Goal: Check status

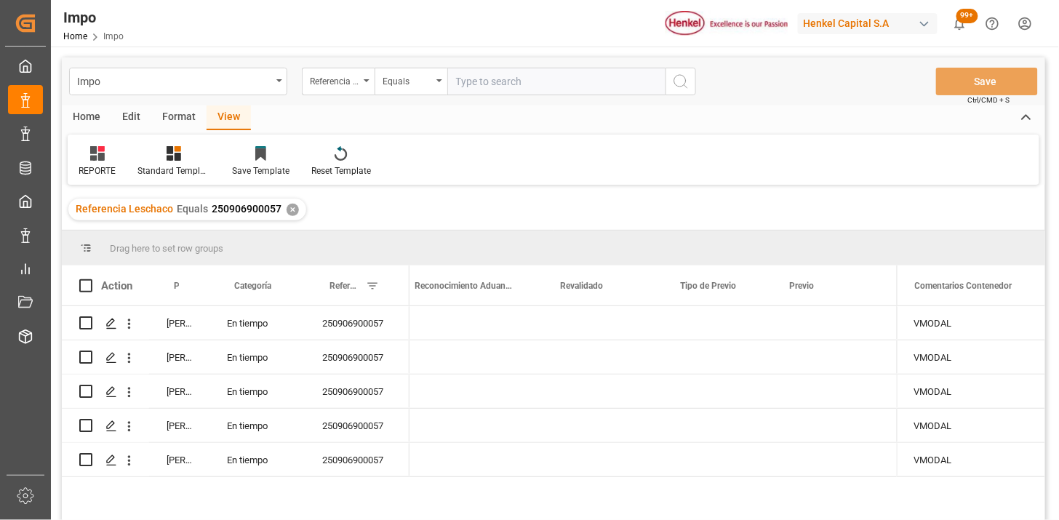
scroll to position [0, 1458]
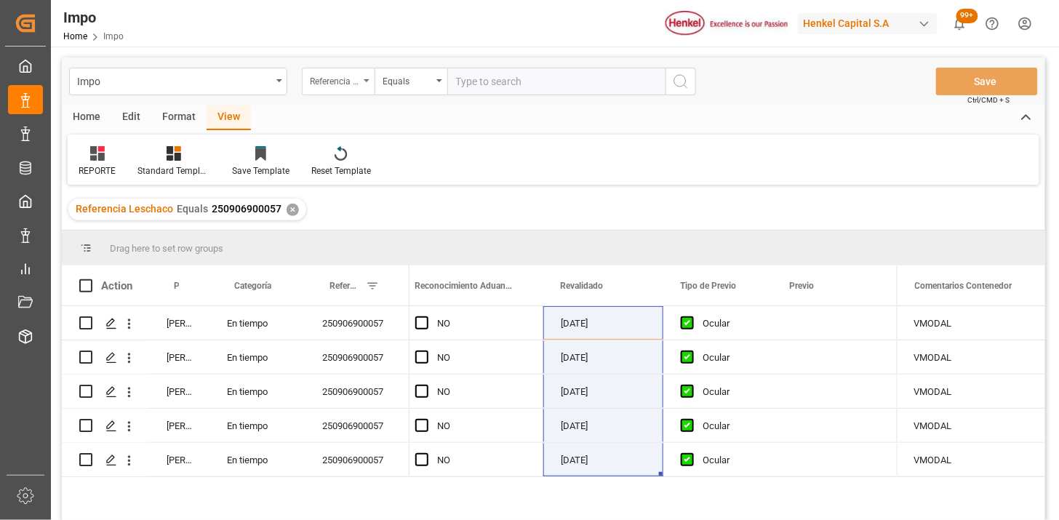
click at [342, 89] on div "Referencia Leschaco" at bounding box center [338, 82] width 73 height 28
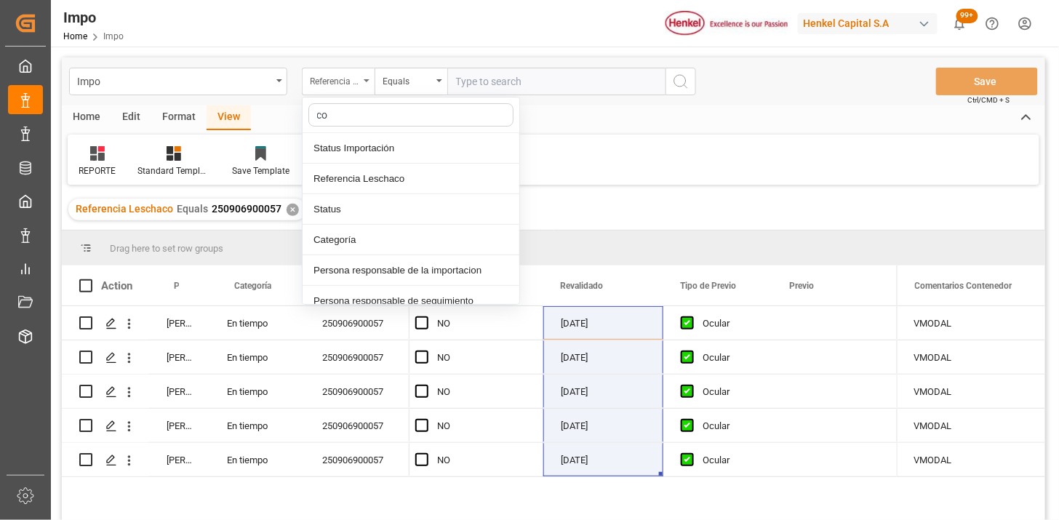
type input "con"
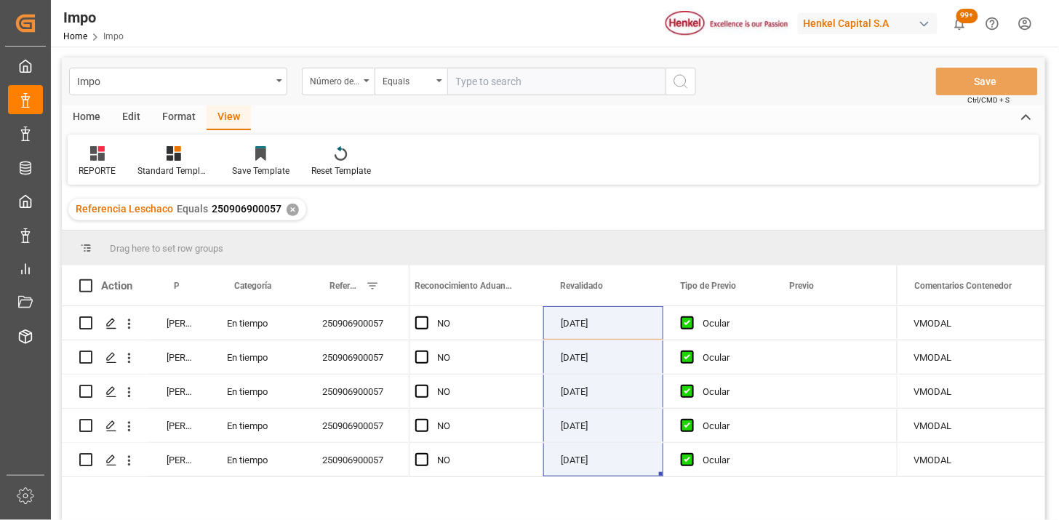
click at [489, 73] on input "text" at bounding box center [556, 82] width 218 height 28
paste input "MSMU5968505"
type input "MSMU5968505"
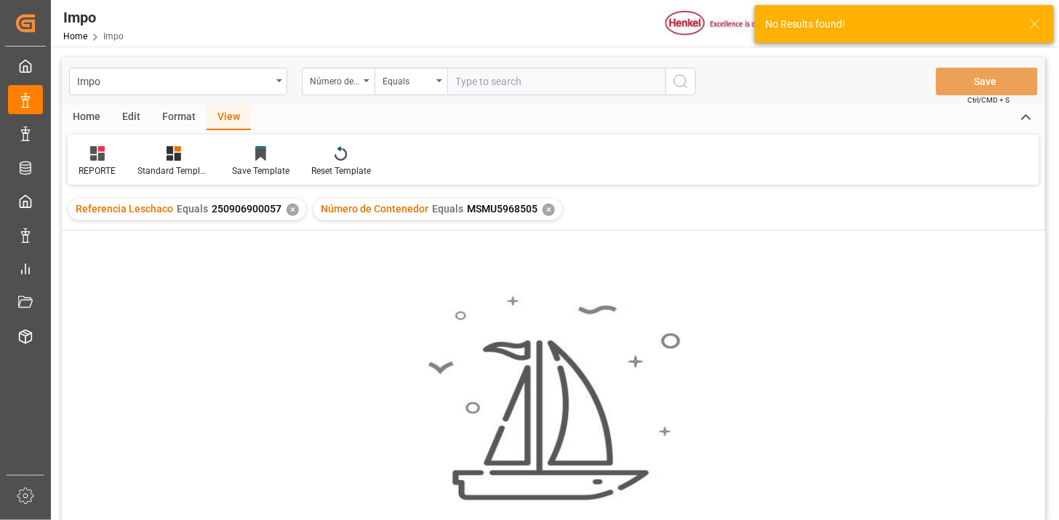
click at [288, 209] on div "✕" at bounding box center [293, 210] width 12 height 12
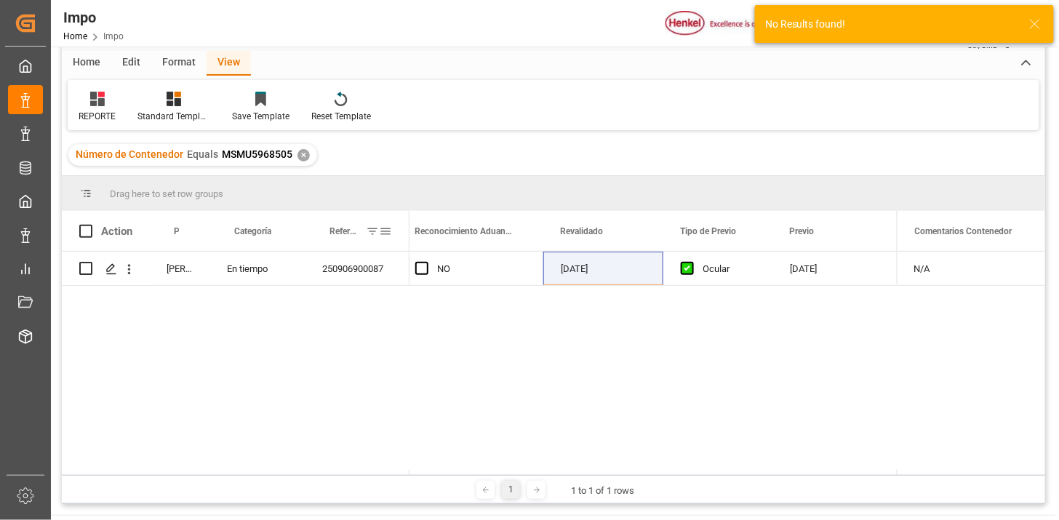
scroll to position [81, 0]
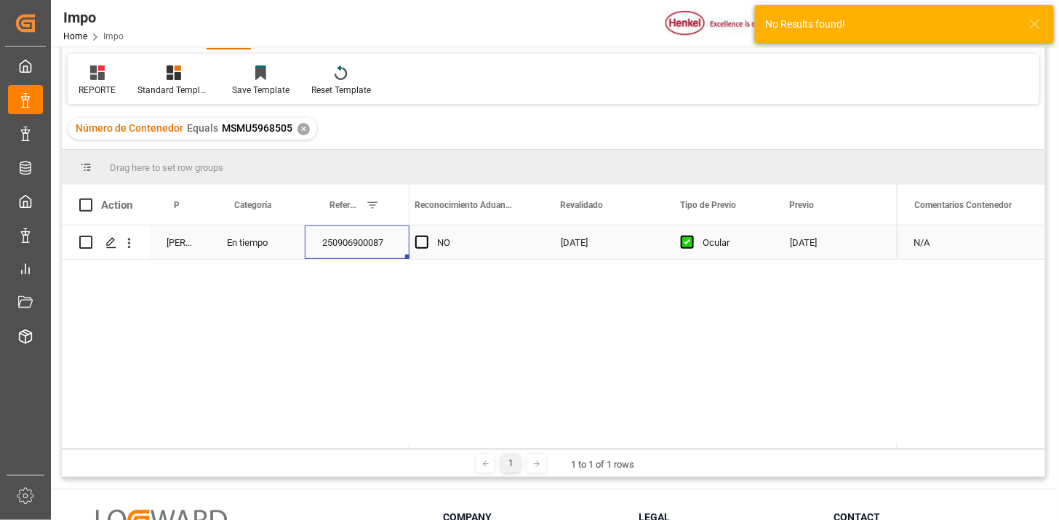
click at [362, 251] on div "250906900087" at bounding box center [357, 242] width 105 height 33
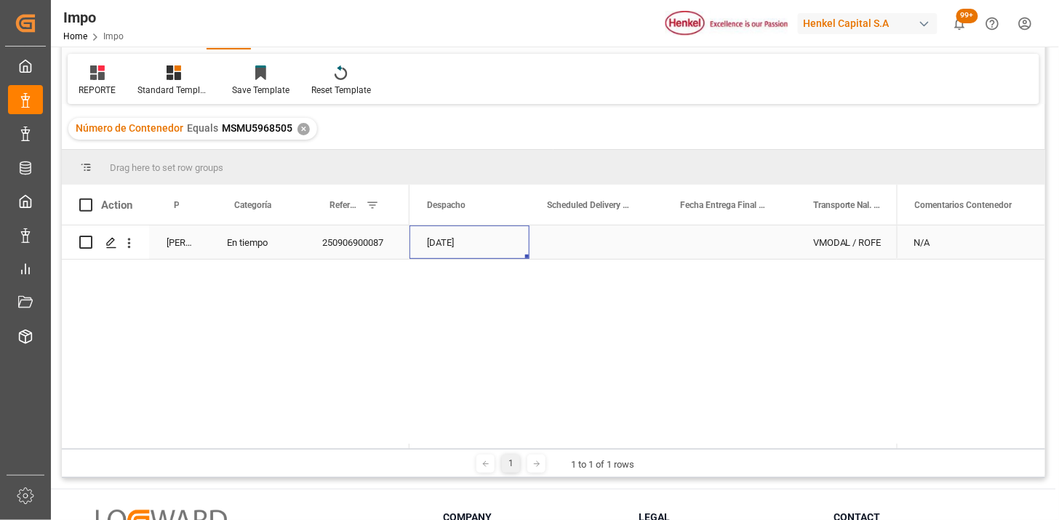
scroll to position [0, 0]
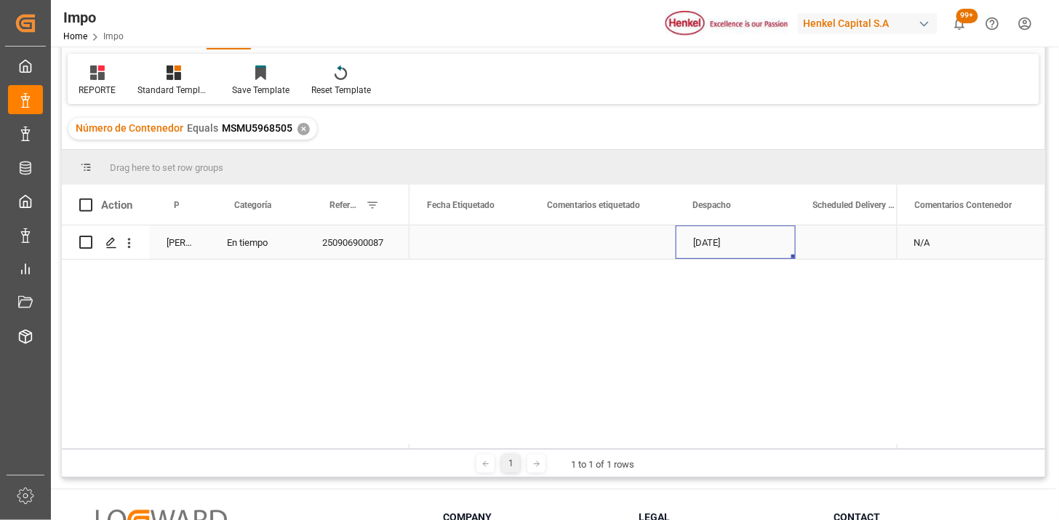
click at [570, 246] on div "Press SPACE to select this row." at bounding box center [602, 242] width 145 height 33
